Goal: Task Accomplishment & Management: Manage account settings

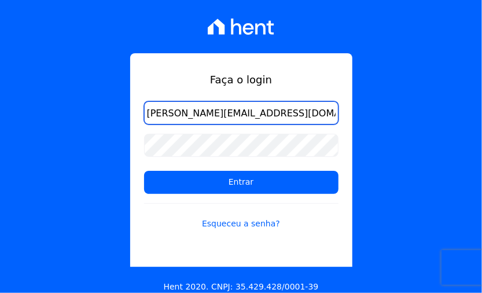
type input "[PERSON_NAME][EMAIL_ADDRESS][DOMAIN_NAME]"
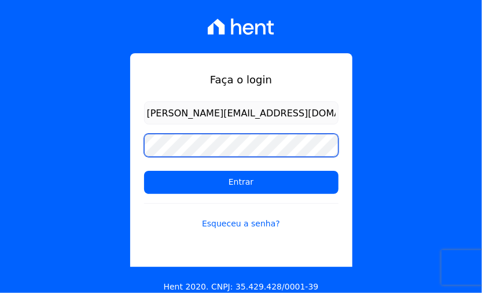
click at [144, 171] on input "Entrar" at bounding box center [241, 182] width 194 height 23
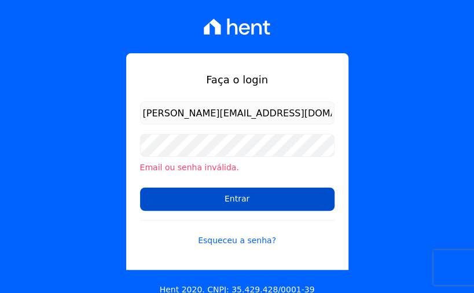
click at [239, 198] on input "Entrar" at bounding box center [237, 198] width 194 height 23
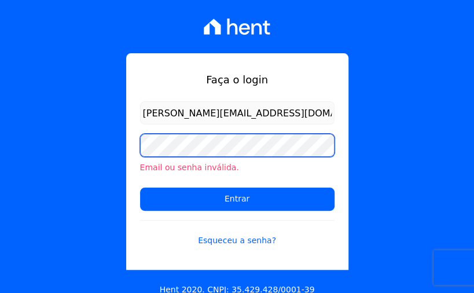
click at [140, 187] on input "Entrar" at bounding box center [237, 198] width 194 height 23
